Goal: Obtain resource: Download file/media

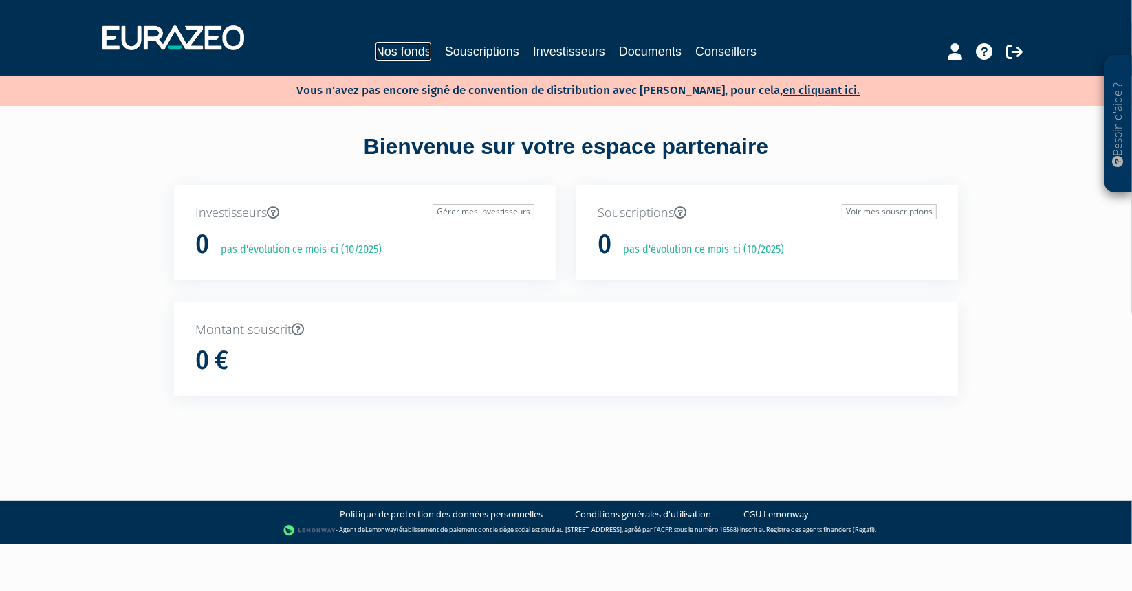
click at [415, 54] on link "Nos fonds" at bounding box center [404, 51] width 56 height 19
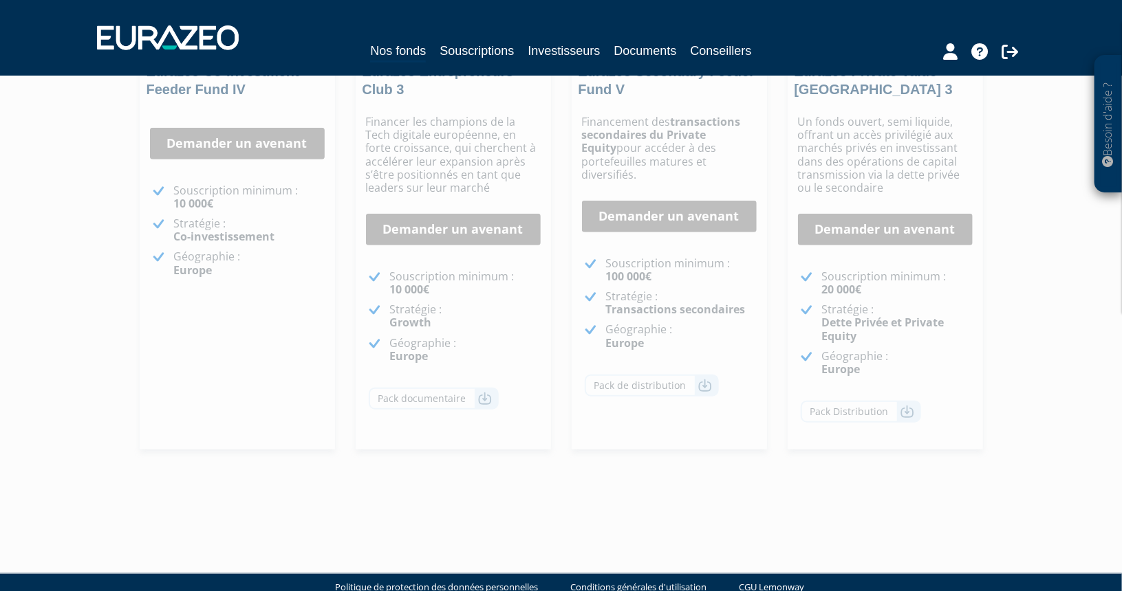
scroll to position [344, 0]
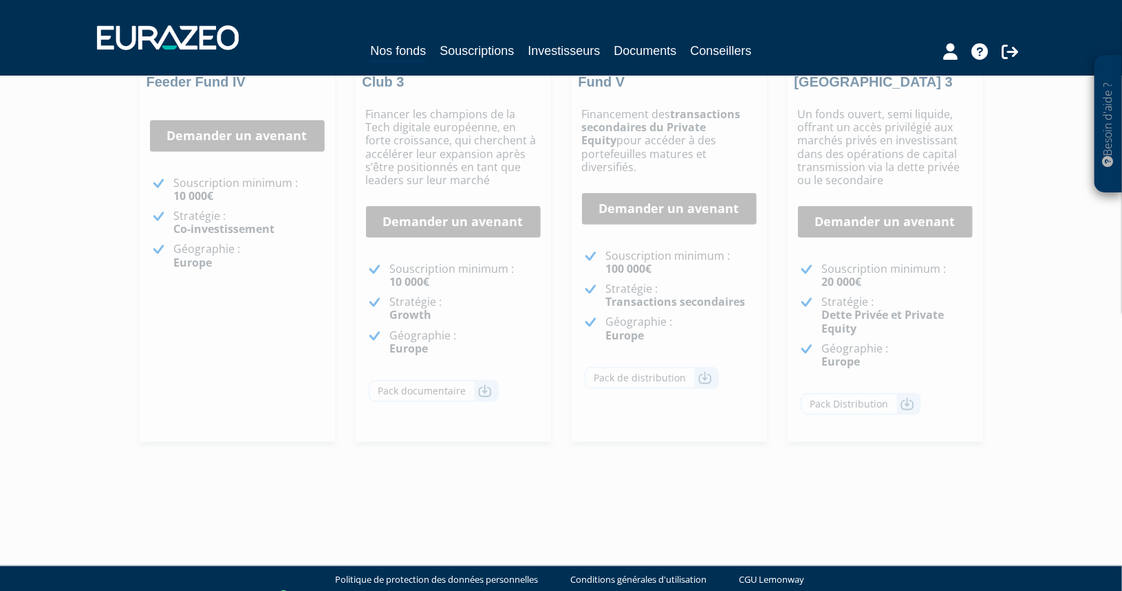
click at [925, 345] on p "Géographie : Europe" at bounding box center [897, 356] width 151 height 26
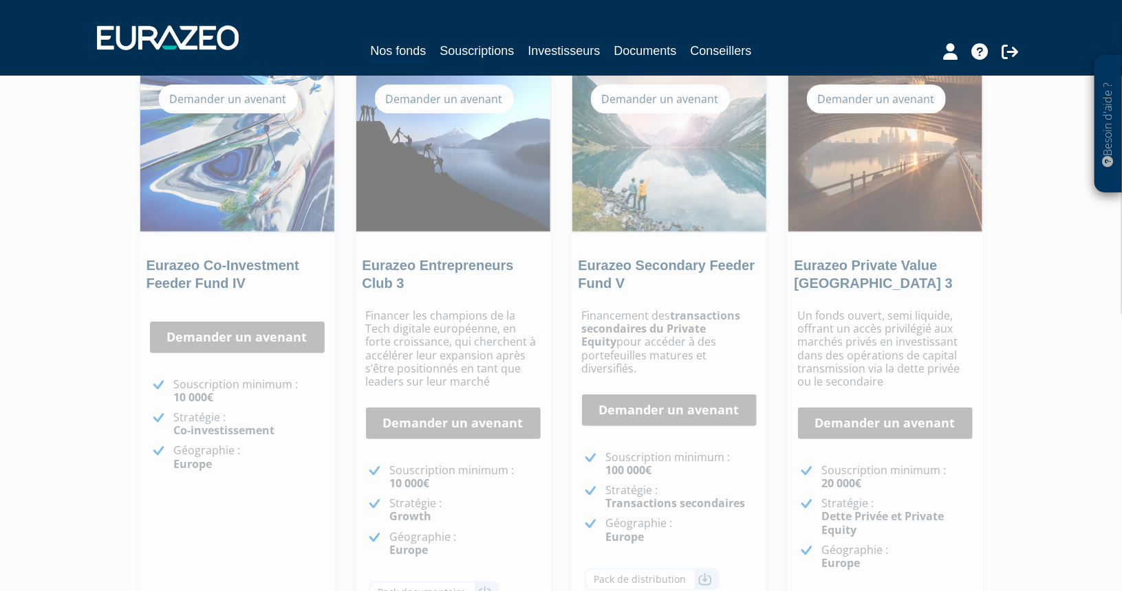
scroll to position [0, 0]
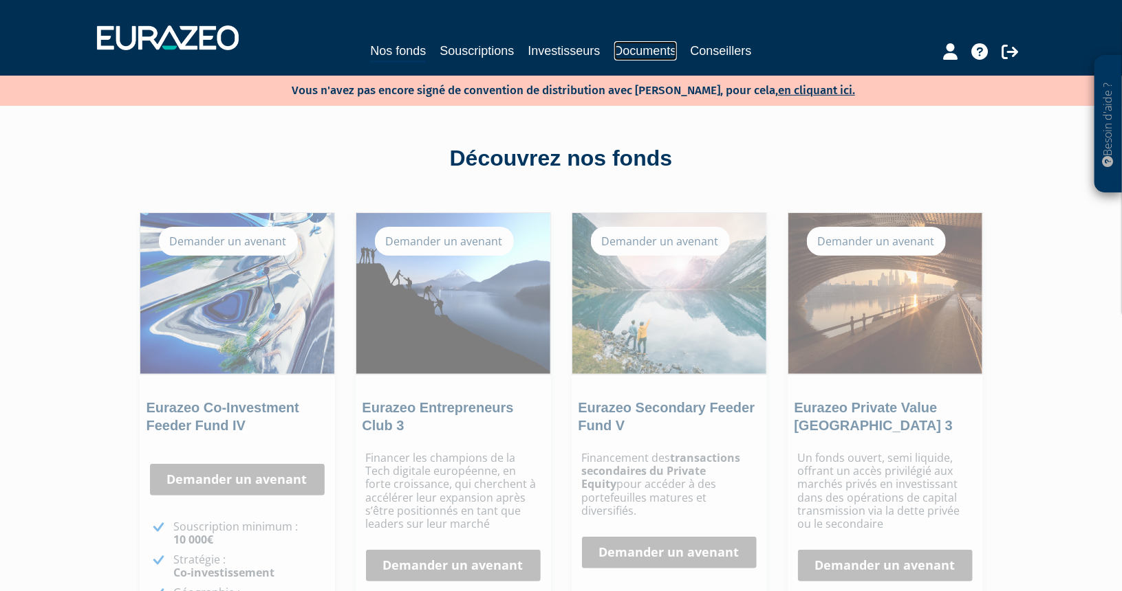
click at [635, 52] on link "Documents" at bounding box center [645, 50] width 63 height 19
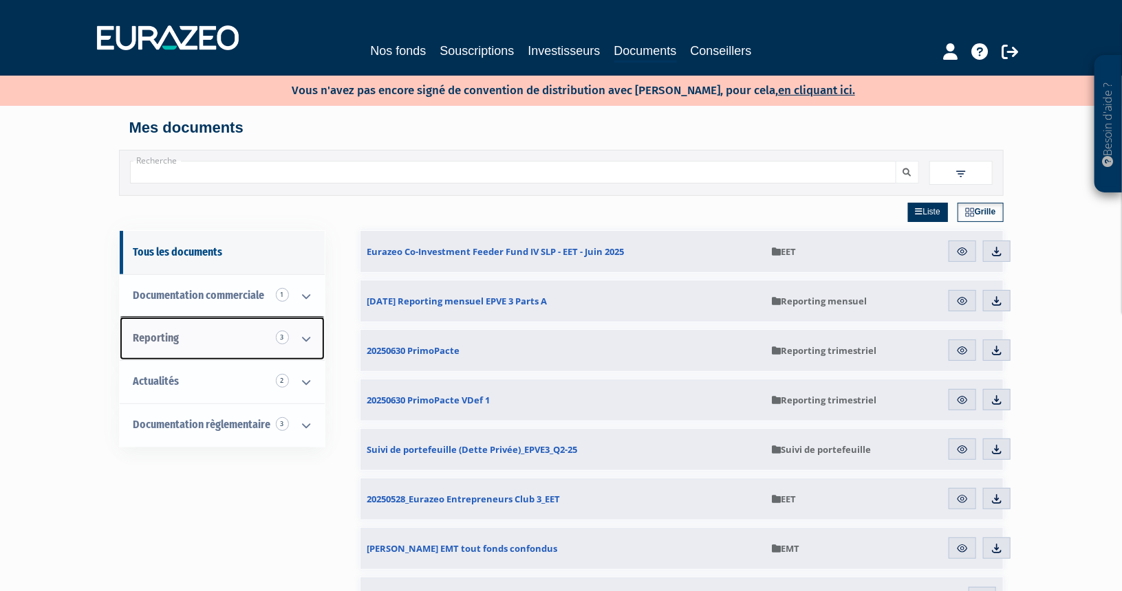
click at [307, 338] on icon at bounding box center [307, 339] width 36 height 43
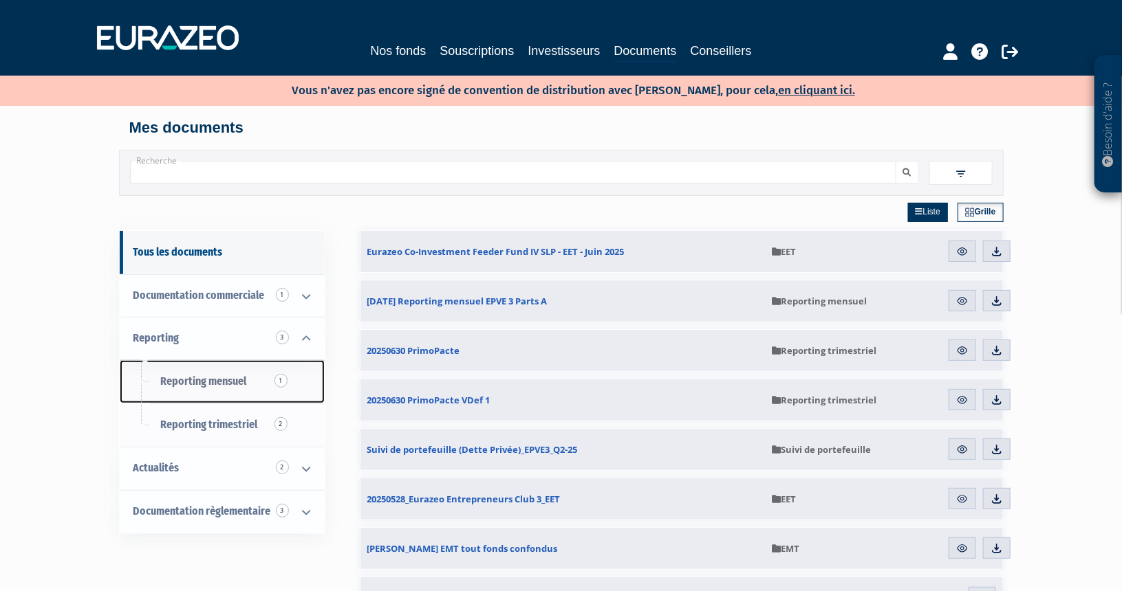
click at [217, 378] on span "Reporting mensuel 1" at bounding box center [204, 381] width 86 height 13
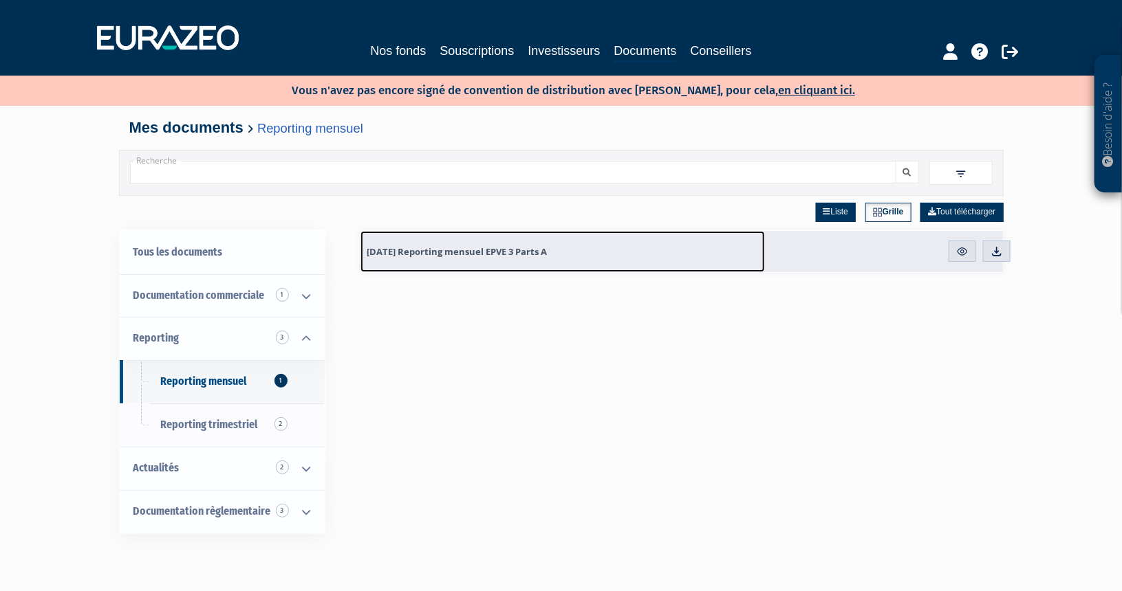
click at [486, 251] on span "31.07.2025 Reporting mensuel EPVE 3 Parts A" at bounding box center [457, 252] width 180 height 12
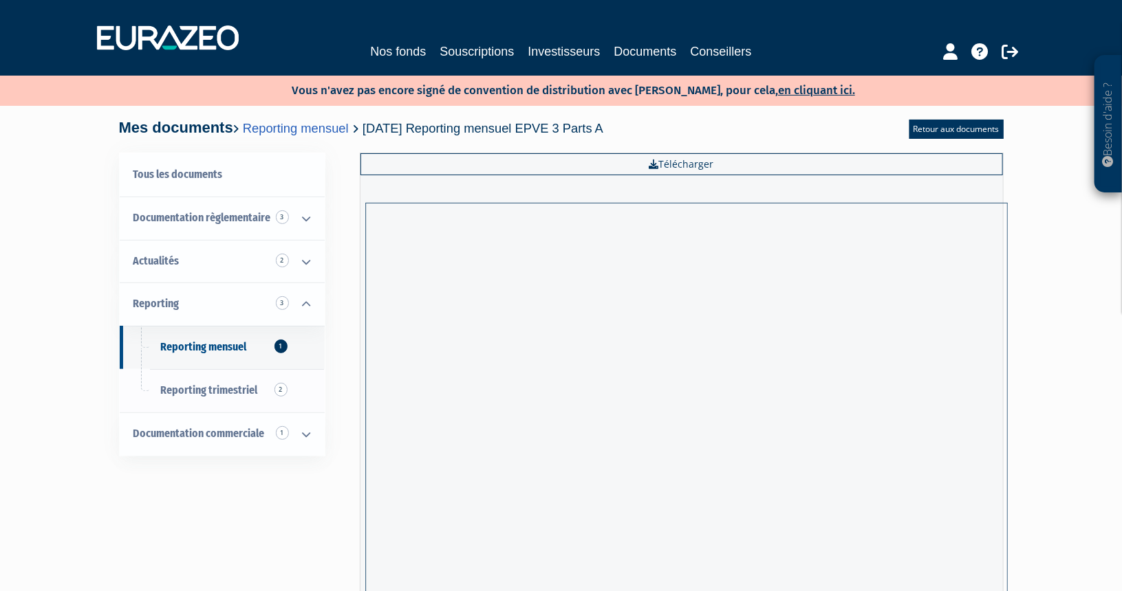
scroll to position [207, 0]
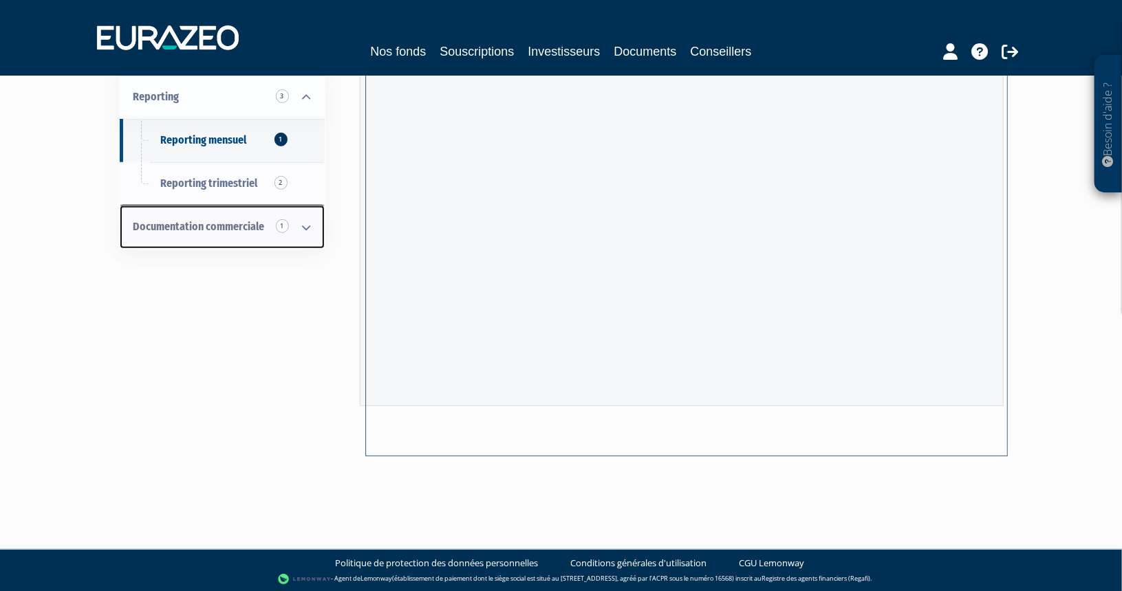
click at [229, 231] on span "Documentation commerciale 1" at bounding box center [198, 226] width 131 height 13
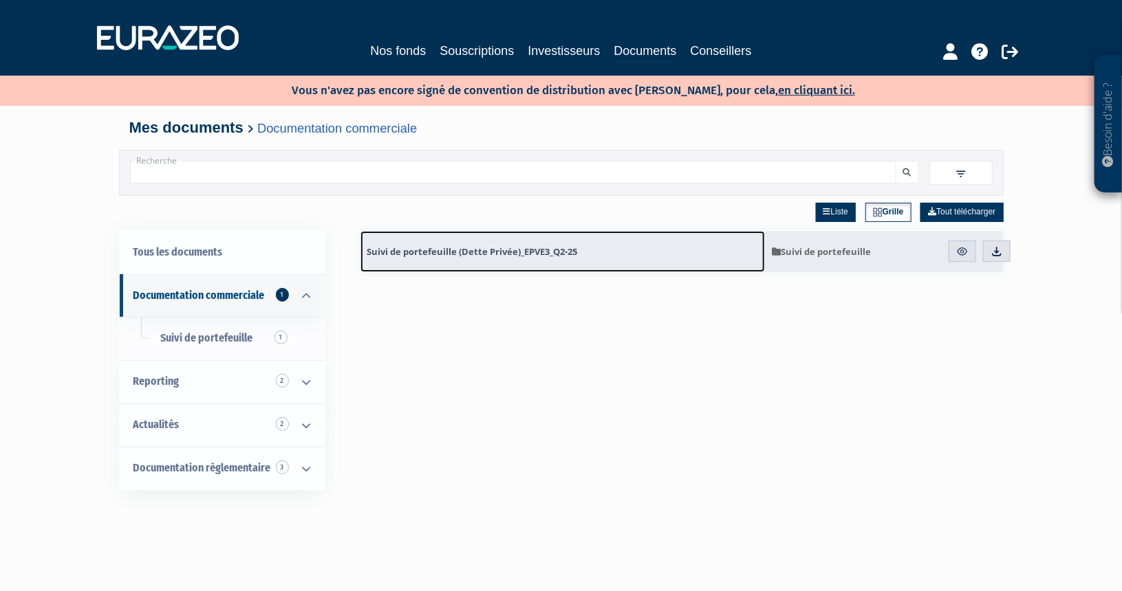
click at [495, 250] on span "Suivi de portefeuille (Dette Privée)_EPVE3_Q2-25" at bounding box center [472, 252] width 210 height 12
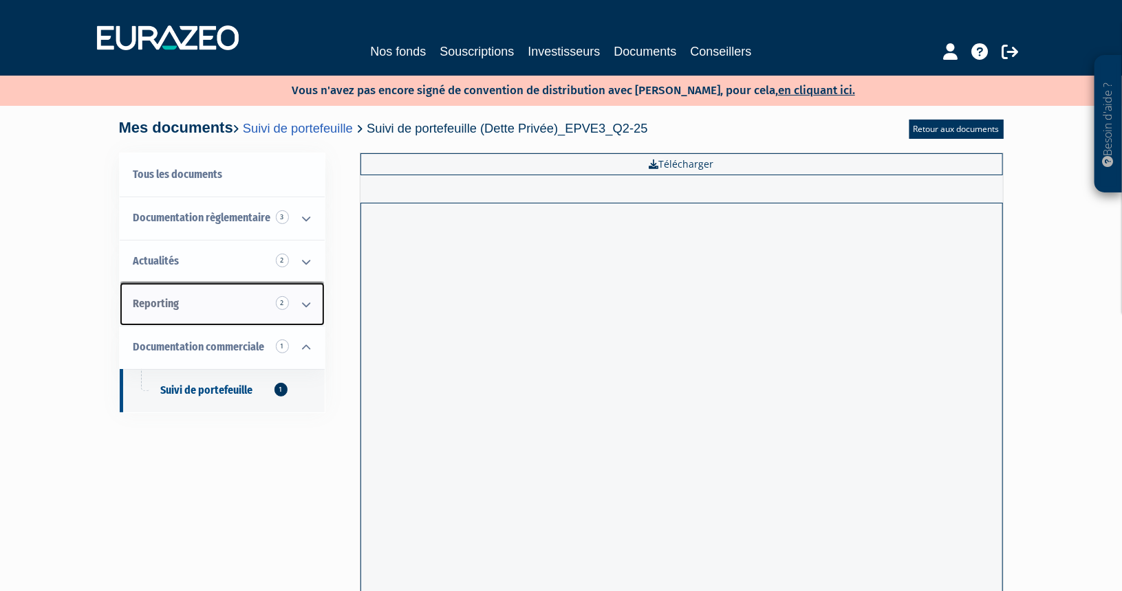
click at [305, 306] on icon at bounding box center [307, 304] width 36 height 43
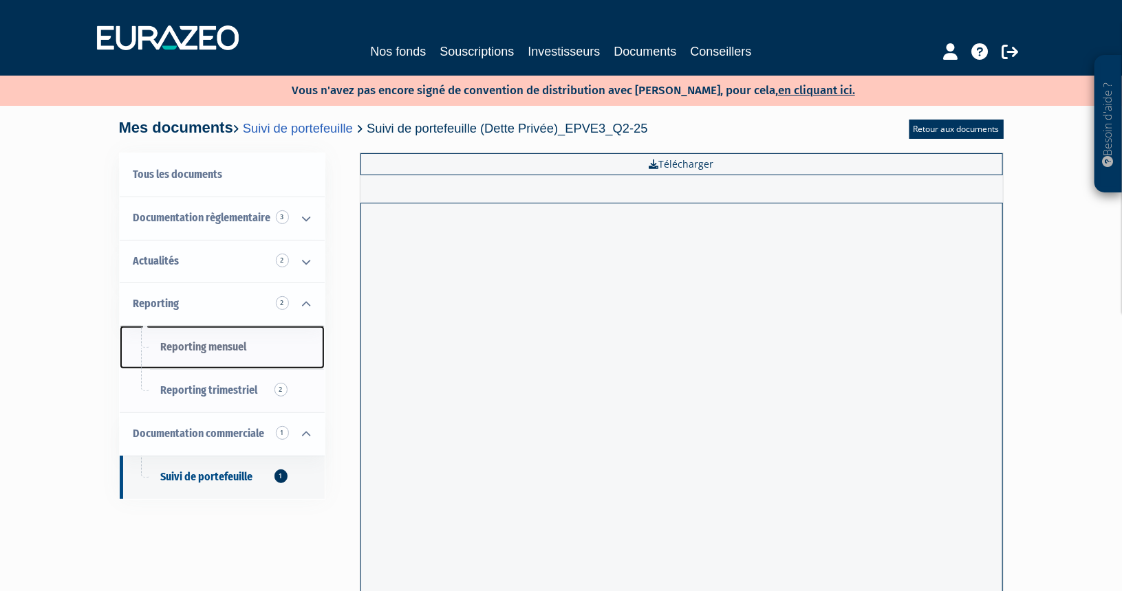
click at [238, 341] on span "Reporting mensuel" at bounding box center [204, 346] width 86 height 13
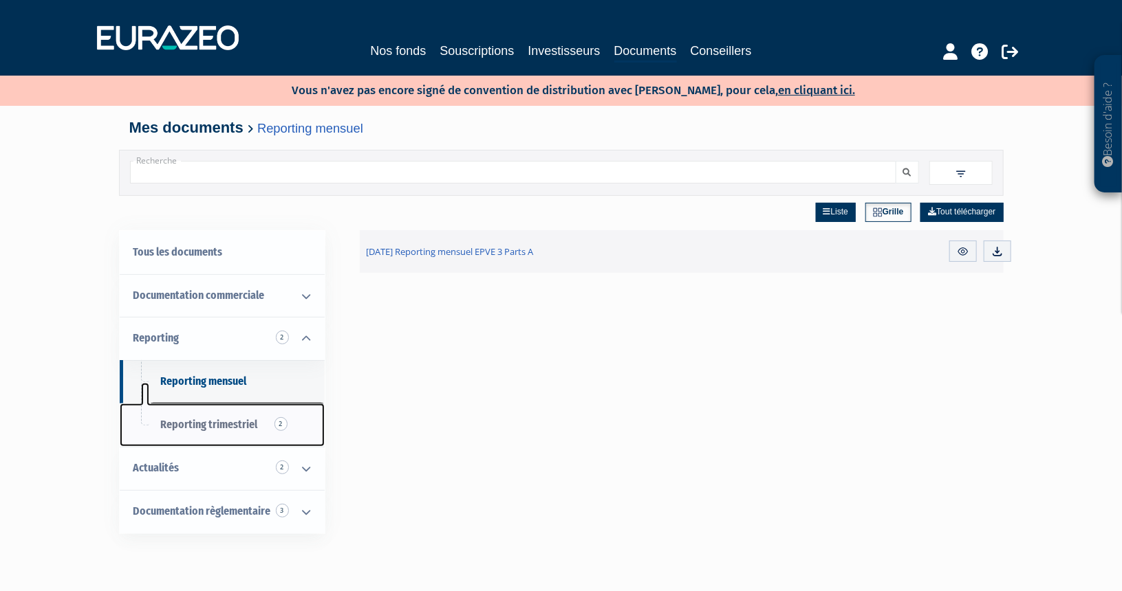
click at [243, 426] on span "Reporting trimestriel 2" at bounding box center [209, 424] width 97 height 13
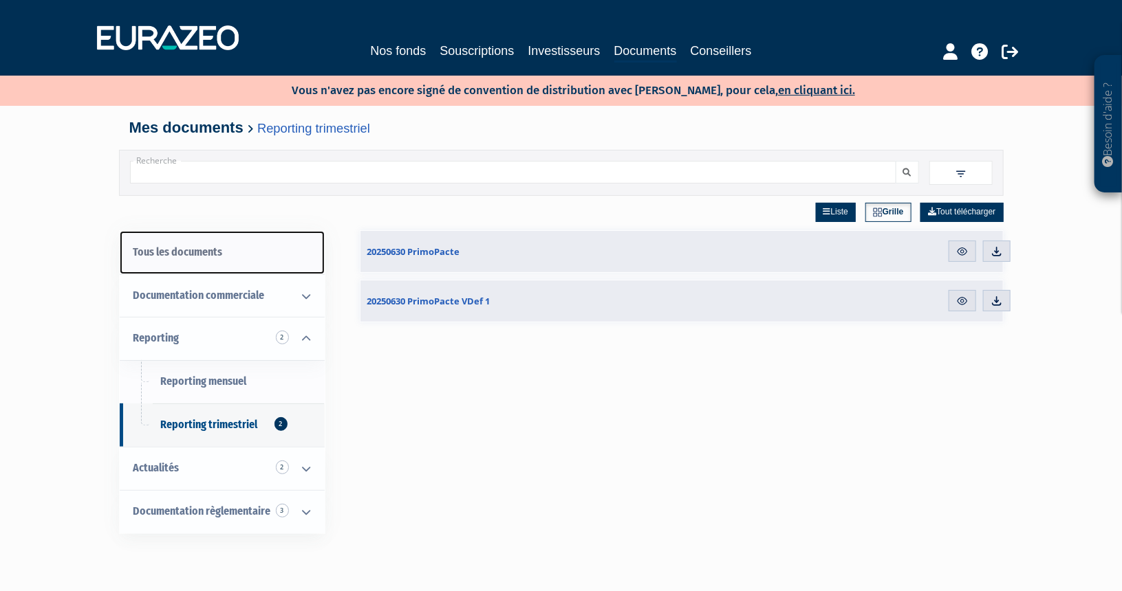
click at [217, 255] on link "Tous les documents" at bounding box center [222, 252] width 205 height 43
